Goal: Browse casually

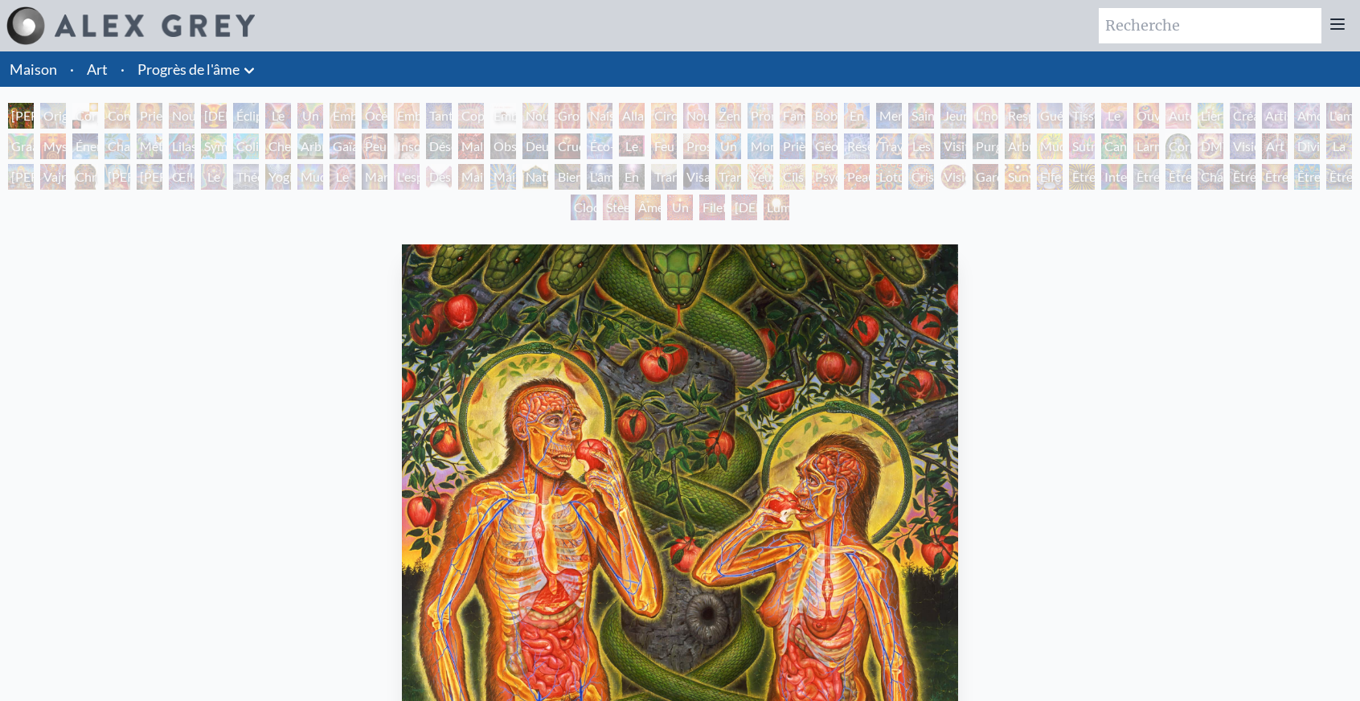
click at [121, 31] on img at bounding box center [155, 25] width 200 height 23
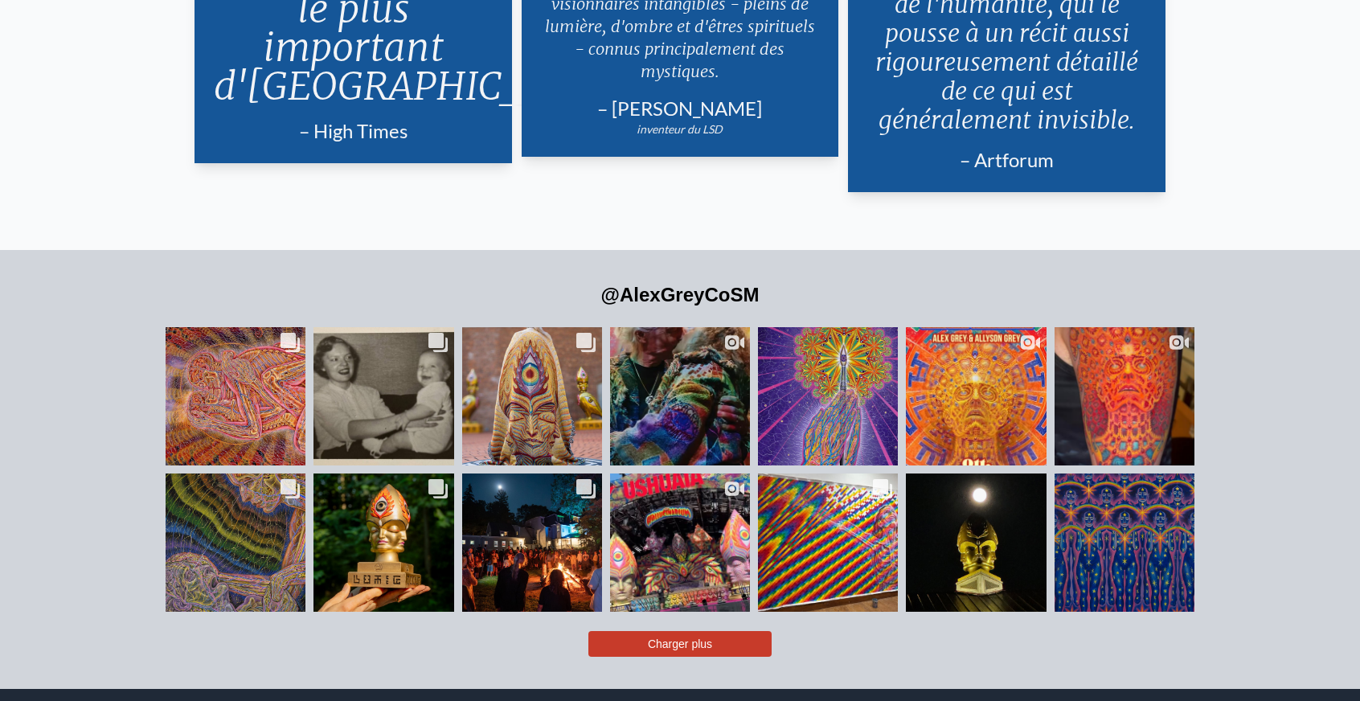
scroll to position [3778, 0]
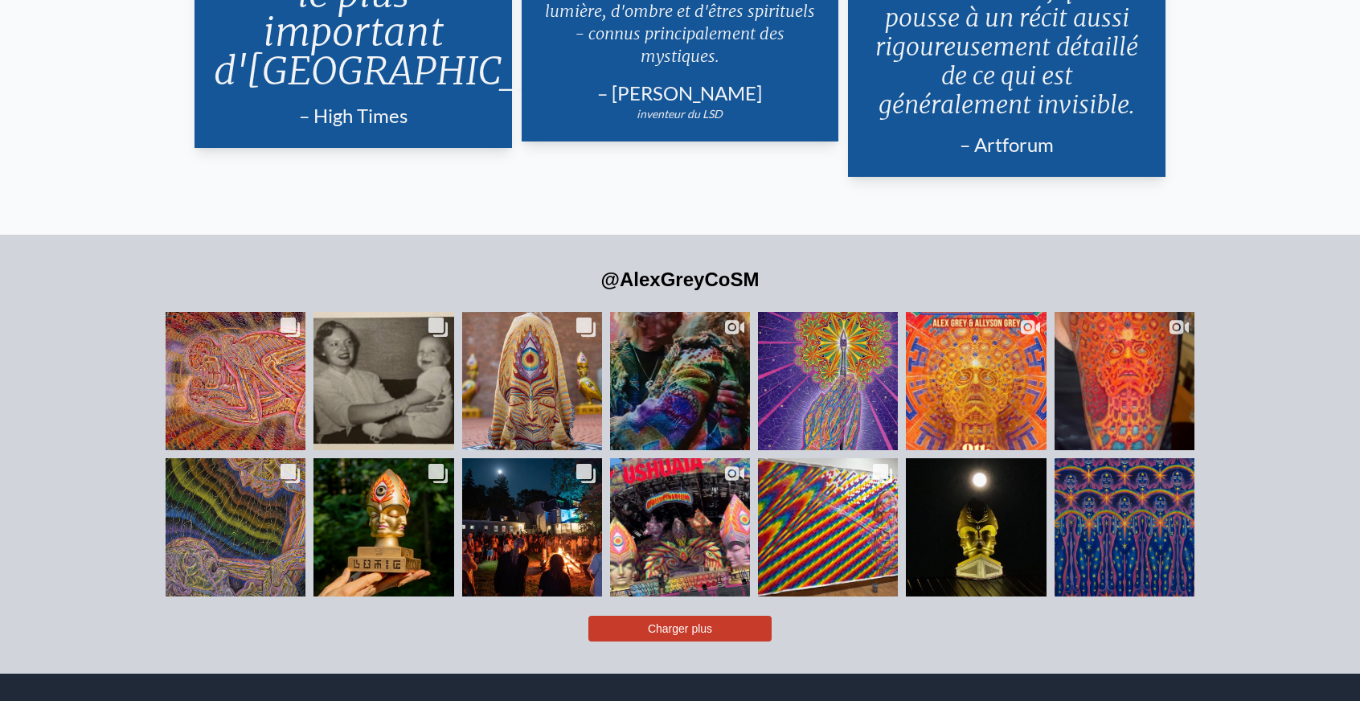
drag, startPoint x: 109, startPoint y: 287, endPoint x: 137, endPoint y: 330, distance: 51.3
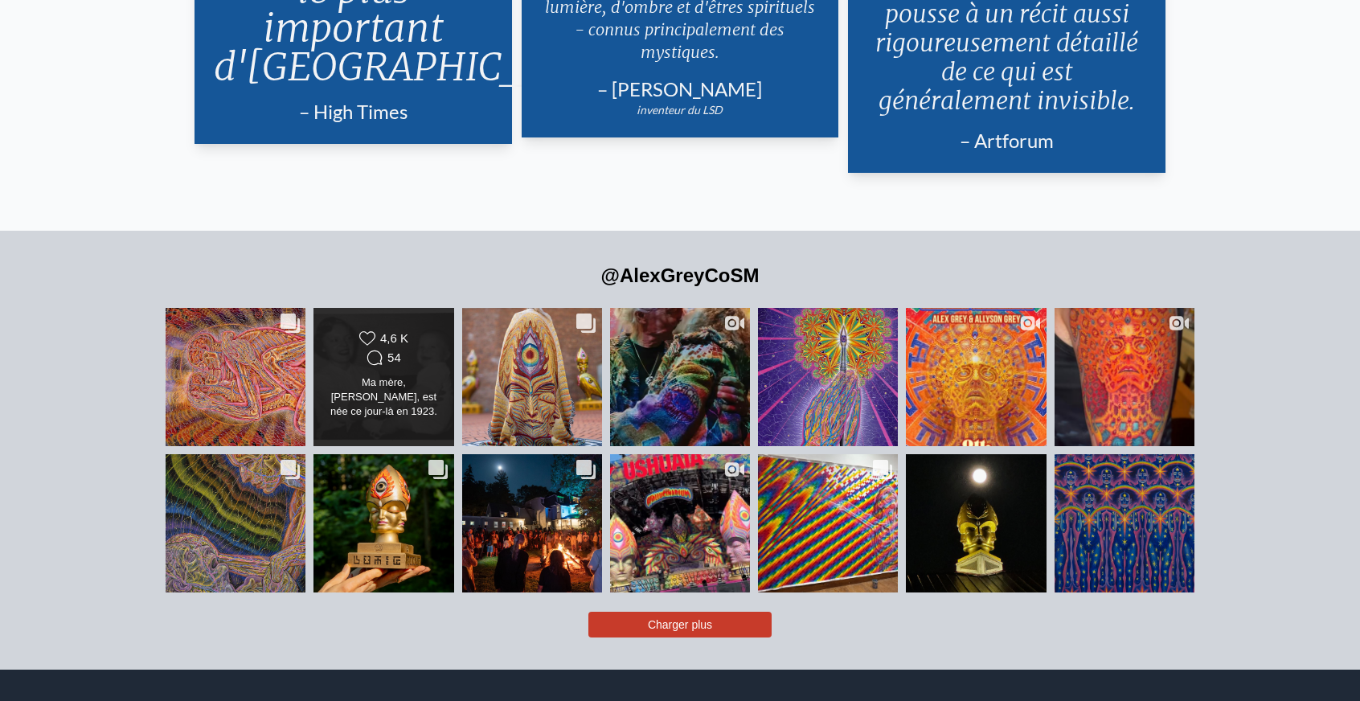
click at [354, 376] on font "Ma mère, Jane Alison Stewart Velzy, est née ce jour-là en 1923. La première pho…" at bounding box center [384, 534] width 112 height 316
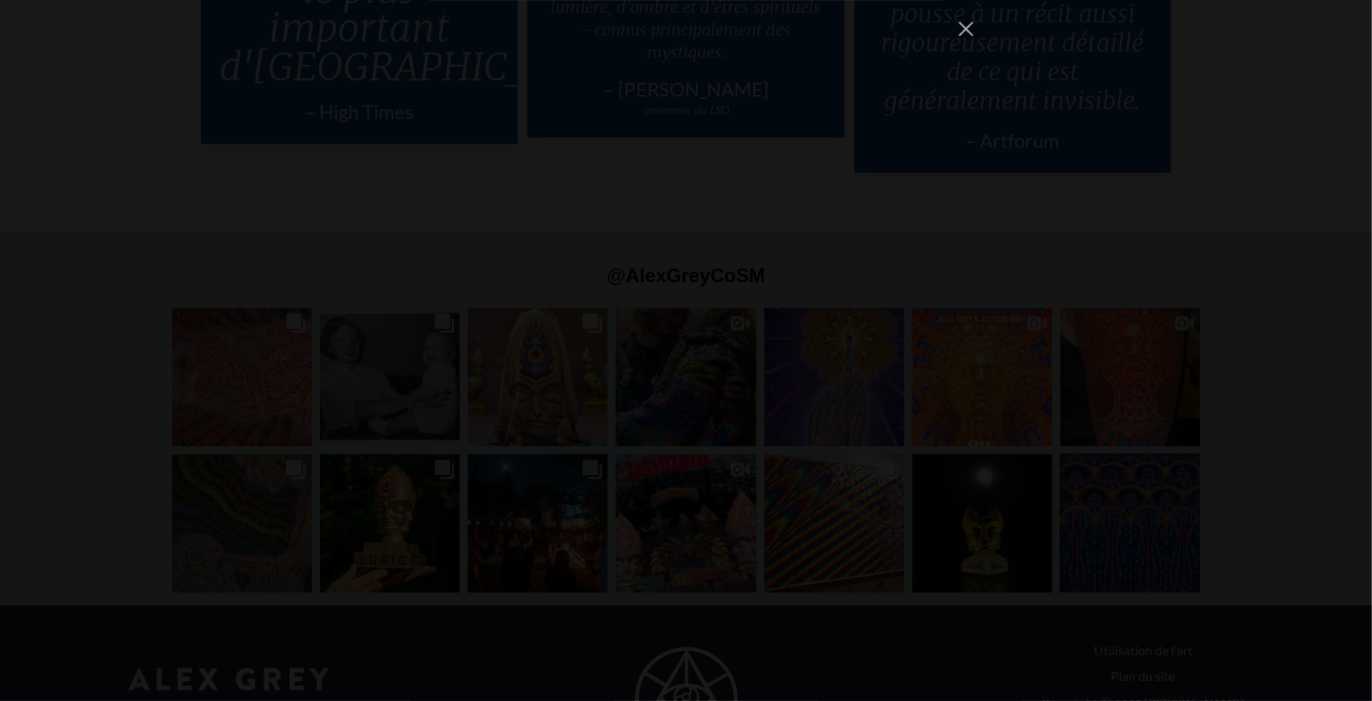
scroll to position [21936, 0]
click at [1143, 308] on div "alexgreycosm Follow" at bounding box center [686, 350] width 1372 height 701
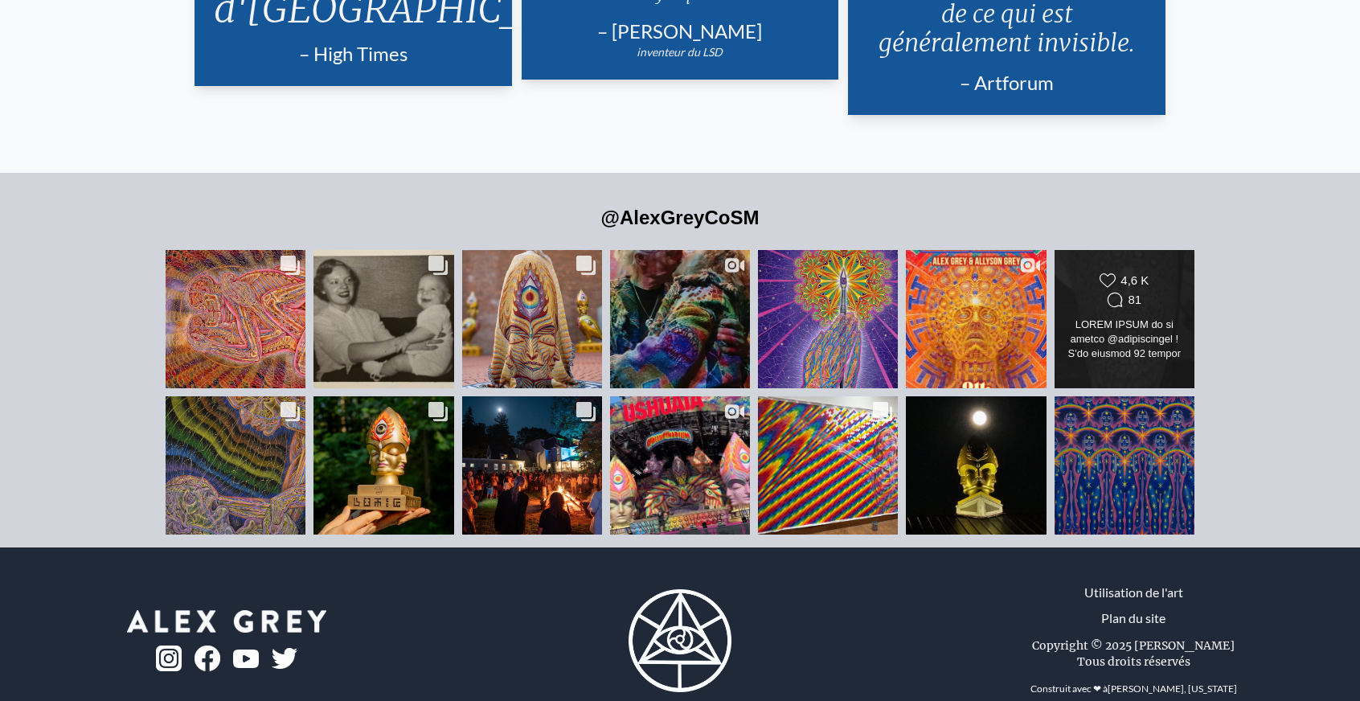
scroll to position [3842, 0]
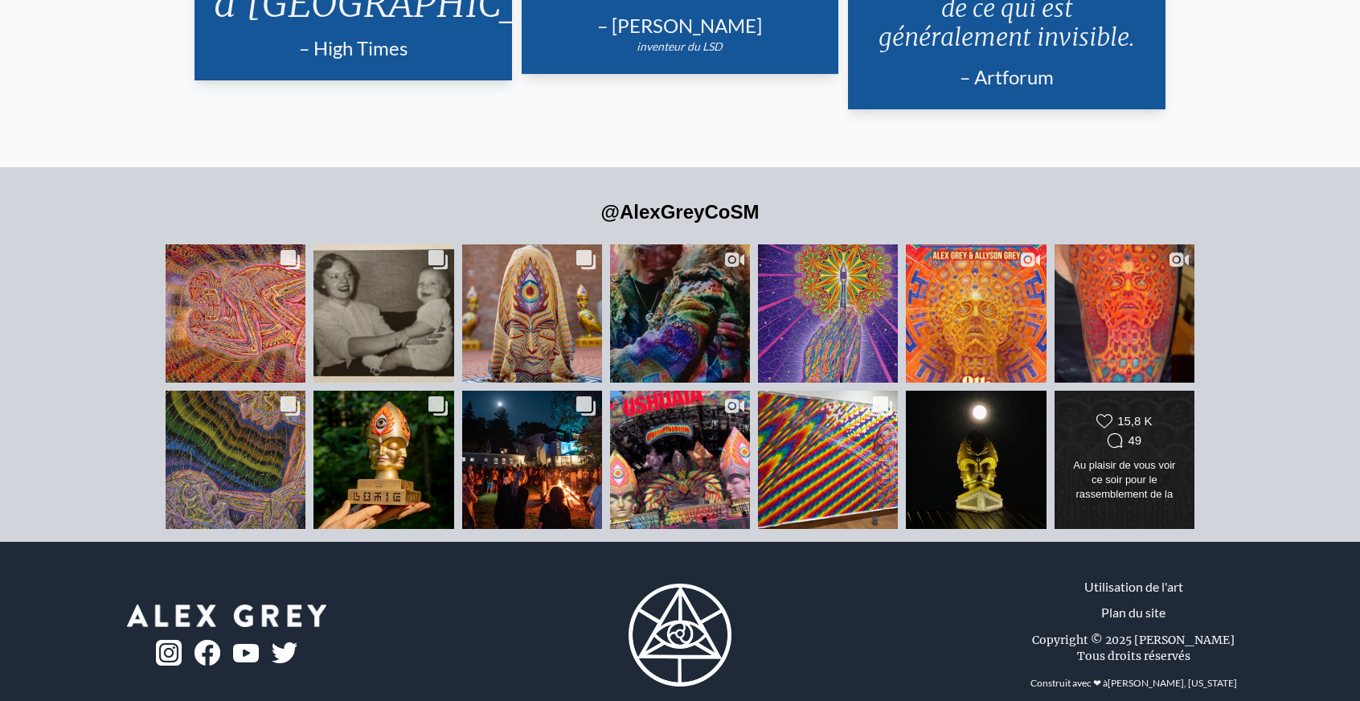
click at [1093, 413] on div "Likes Count 15,8 K Comments Count 49" at bounding box center [1124, 432] width 113 height 39
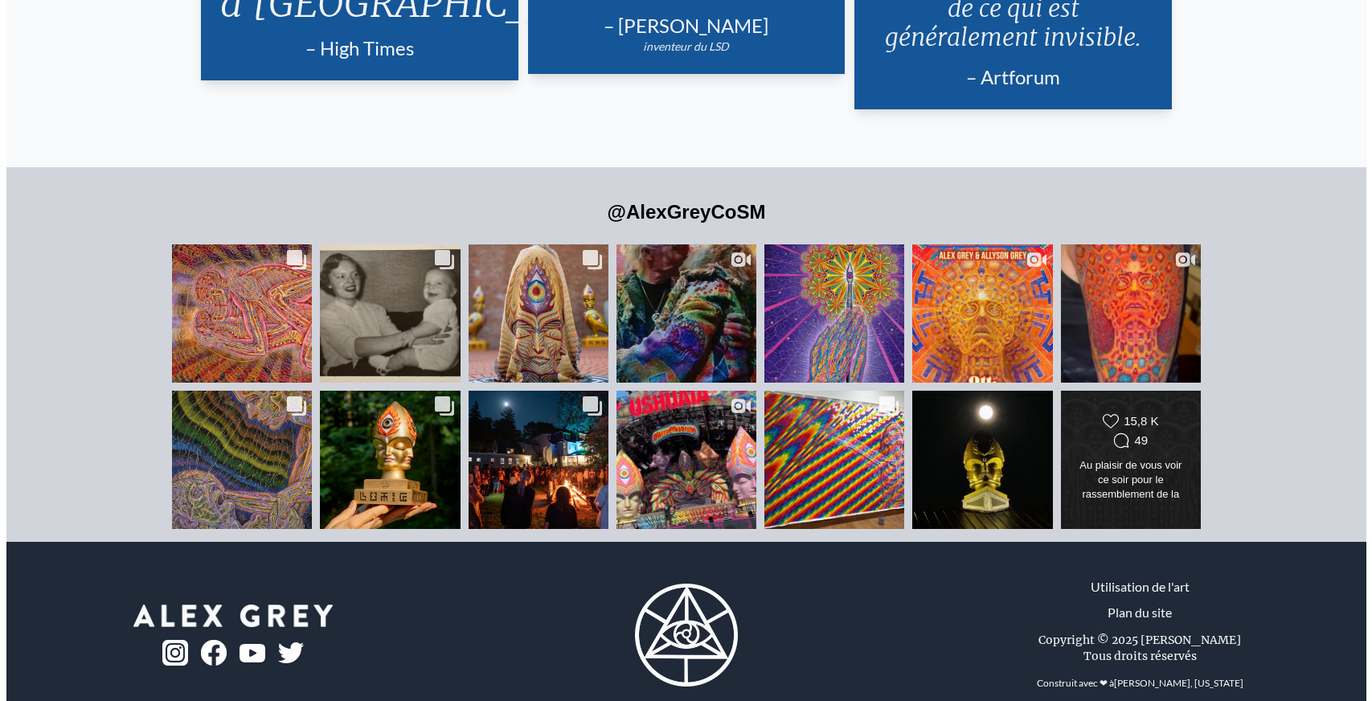
scroll to position [11818, 0]
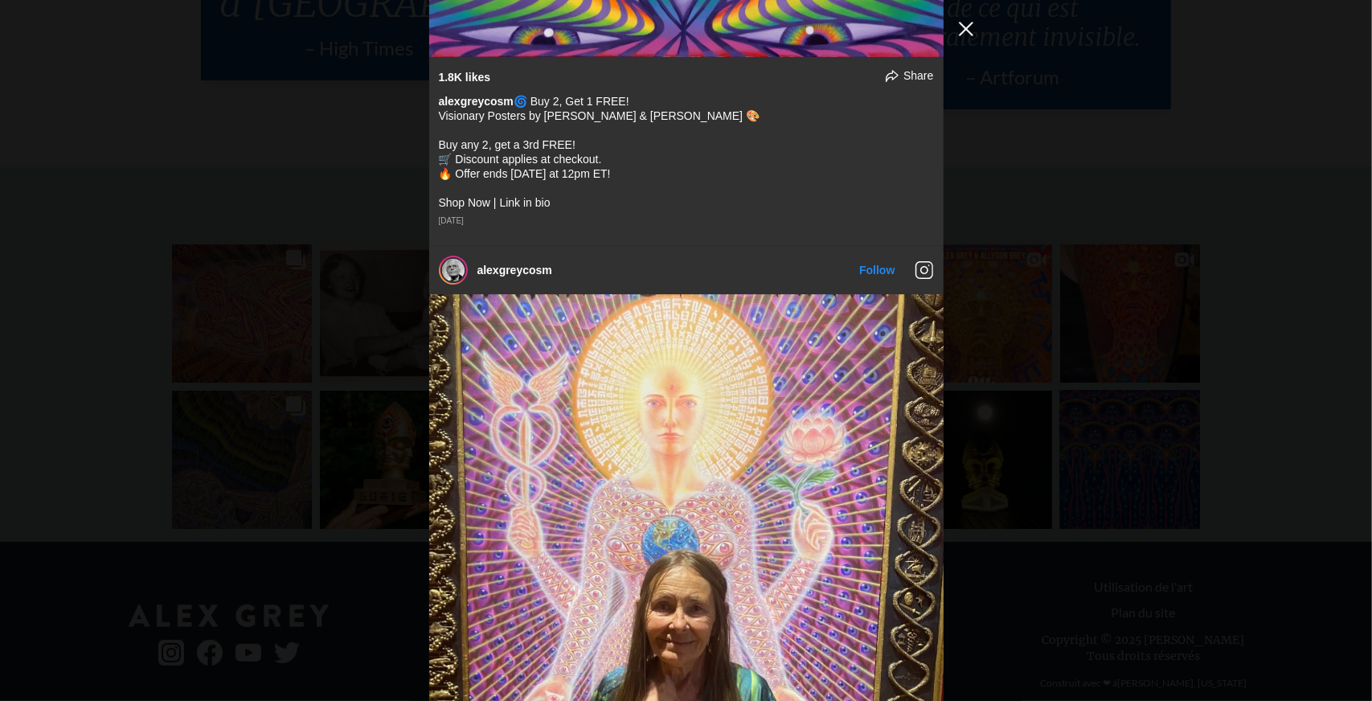
click at [970, 33] on button "Fermer la fenêtre contextuelle du flux Instagram" at bounding box center [966, 29] width 26 height 26
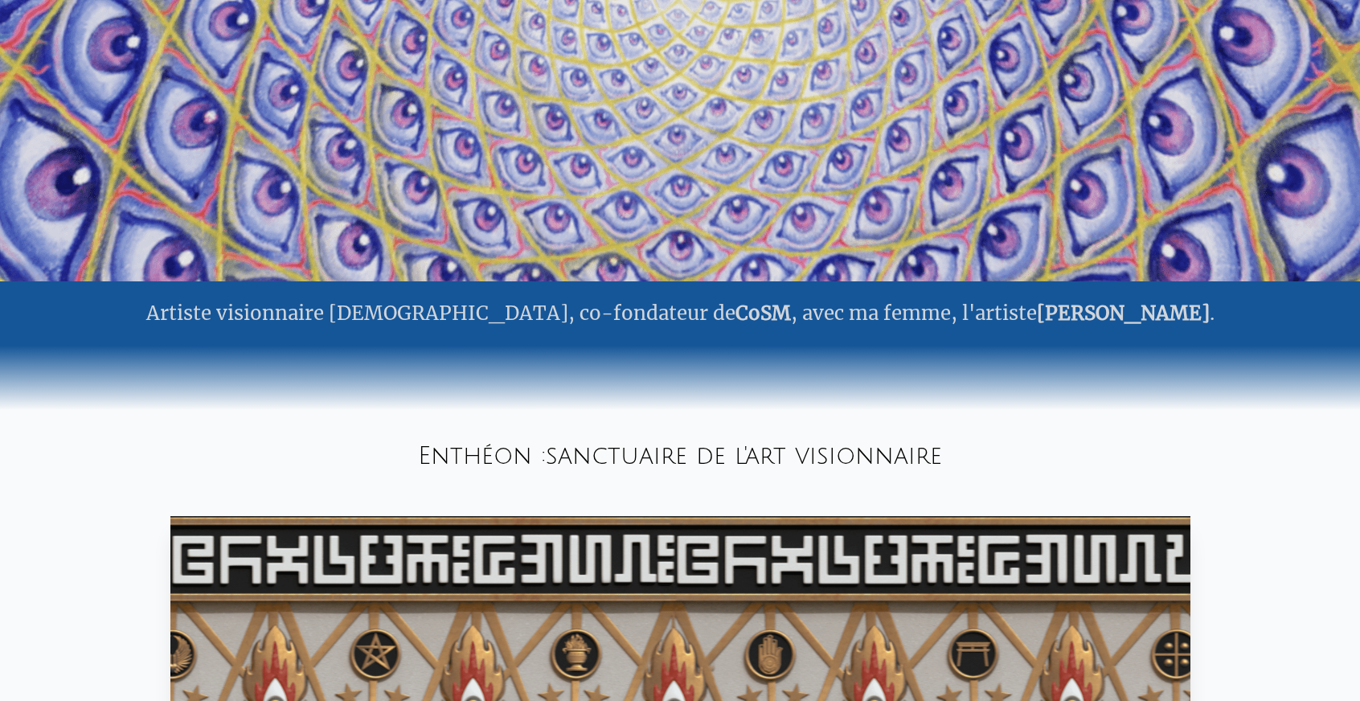
scroll to position [0, 0]
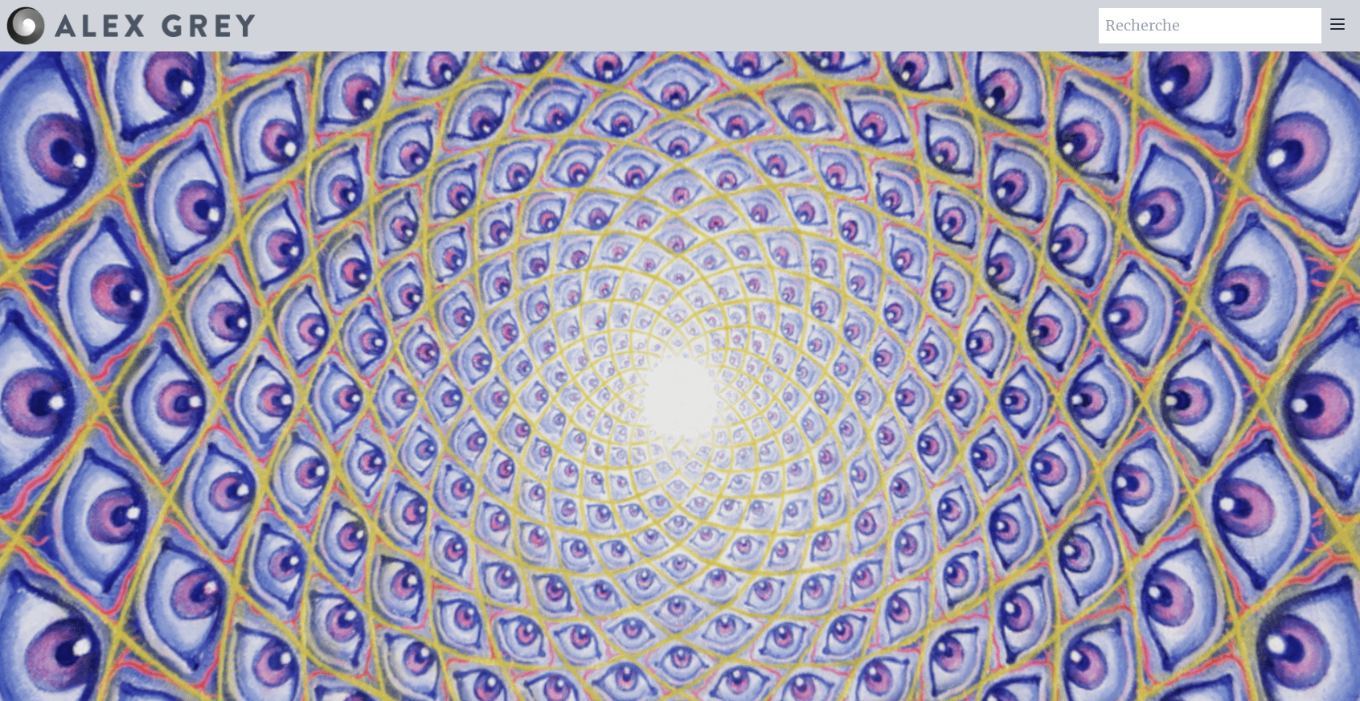
drag, startPoint x: 1323, startPoint y: 507, endPoint x: 1360, endPoint y: 81, distance: 427.7
drag, startPoint x: 709, startPoint y: 287, endPoint x: 840, endPoint y: 258, distance: 134.2
click at [840, 258] on video "Votre navigateur ne prend pas en charge la balise vidéo." at bounding box center [680, 402] width 1608 height 904
